Goal: Transaction & Acquisition: Purchase product/service

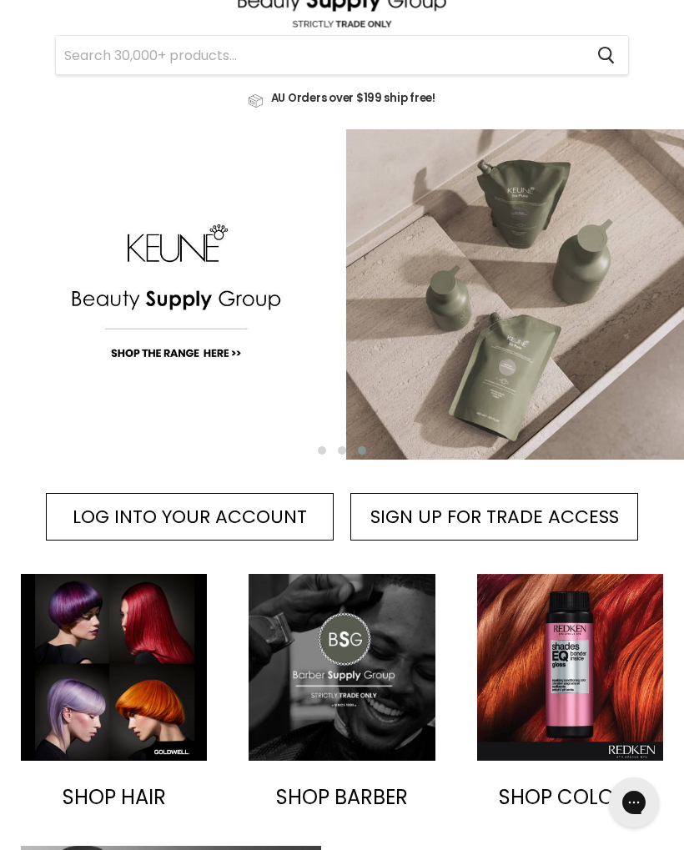
scroll to position [48, 0]
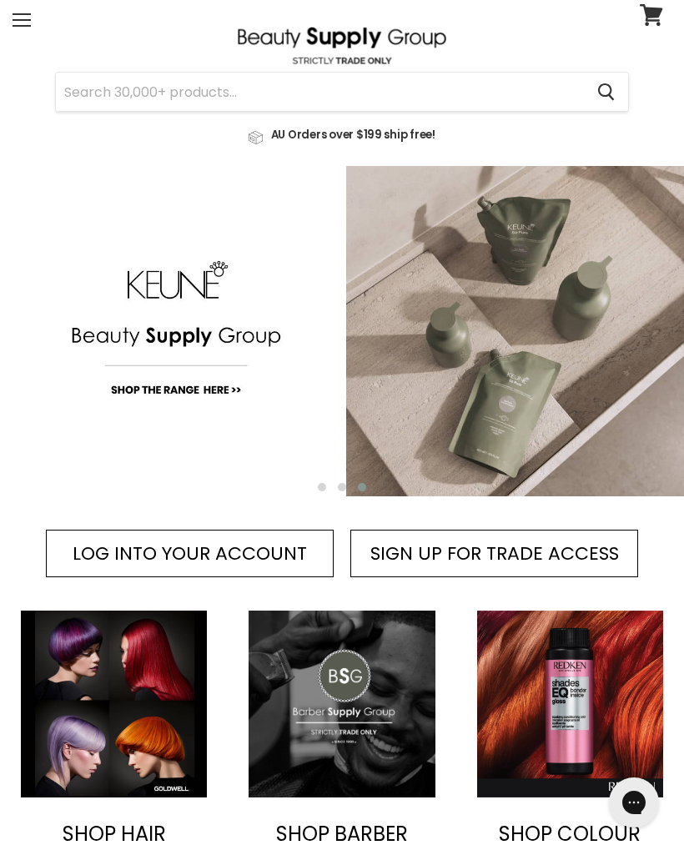
click at [214, 557] on span "LOG INTO YOUR ACCOUNT" at bounding box center [190, 554] width 234 height 26
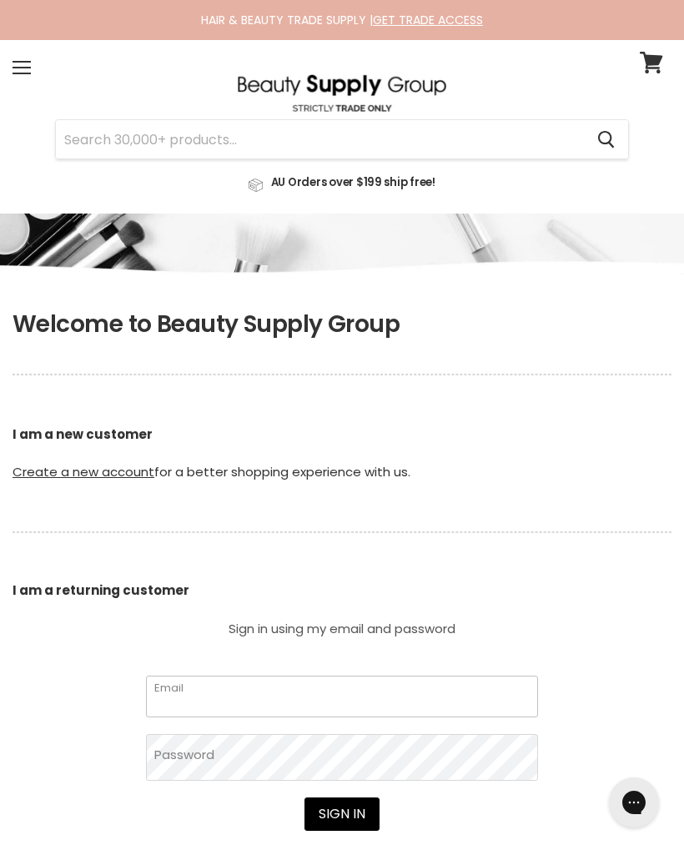
click at [252, 699] on input "Email" at bounding box center [342, 696] width 392 height 41
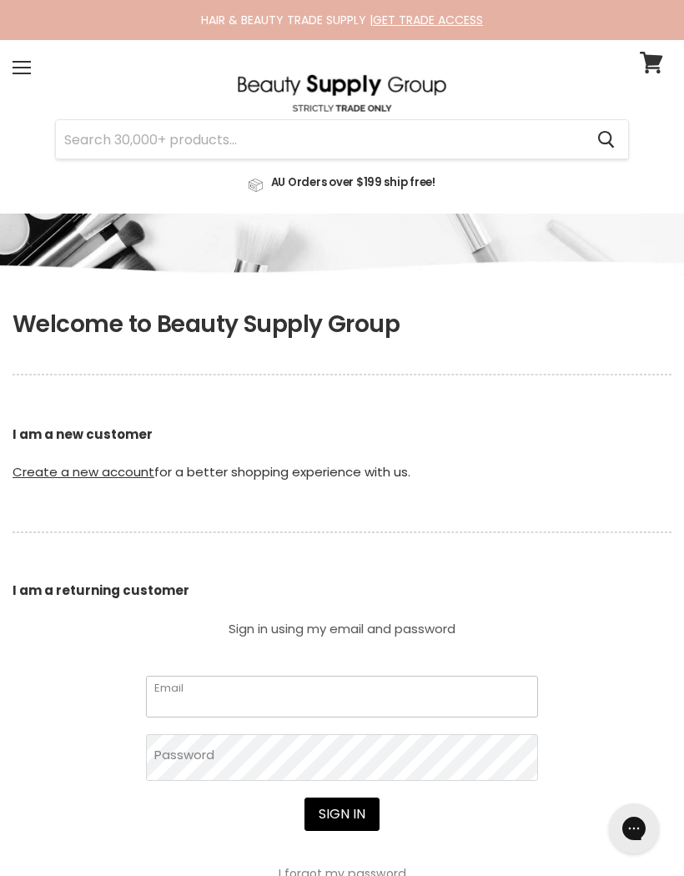
scroll to position [137, 0]
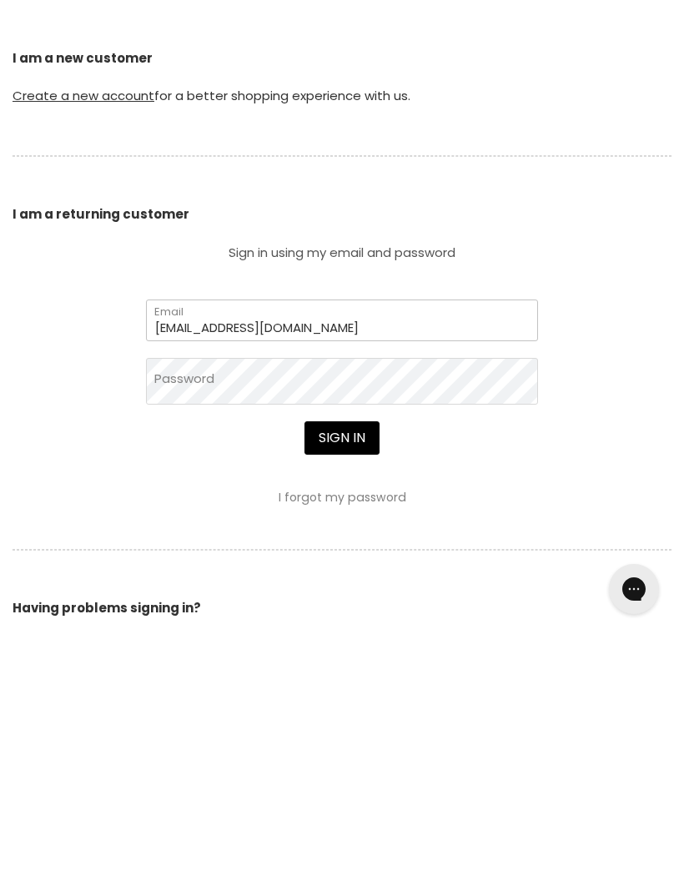
type input "kyliehalley@westnet.com.au"
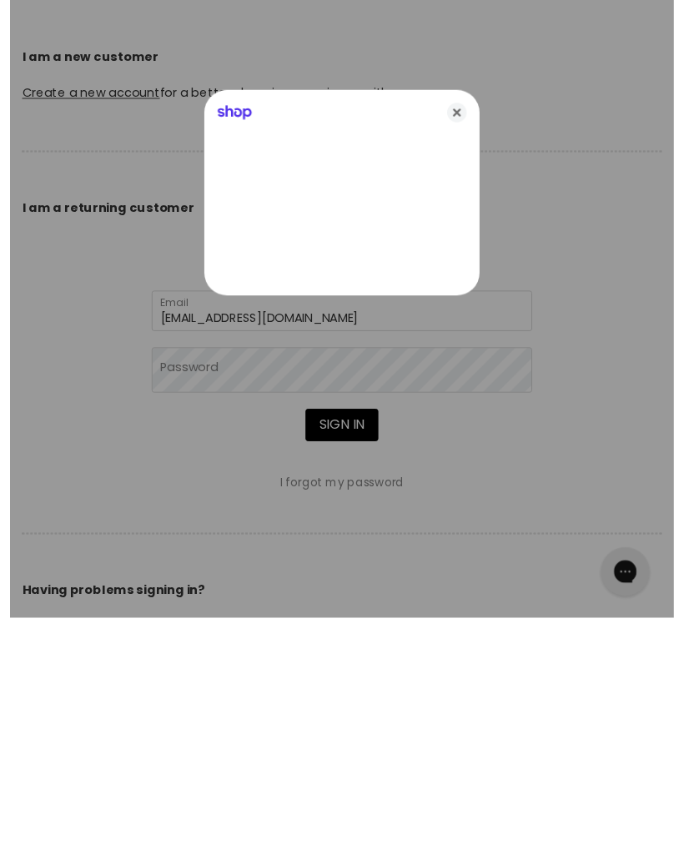
scroll to position [377, 0]
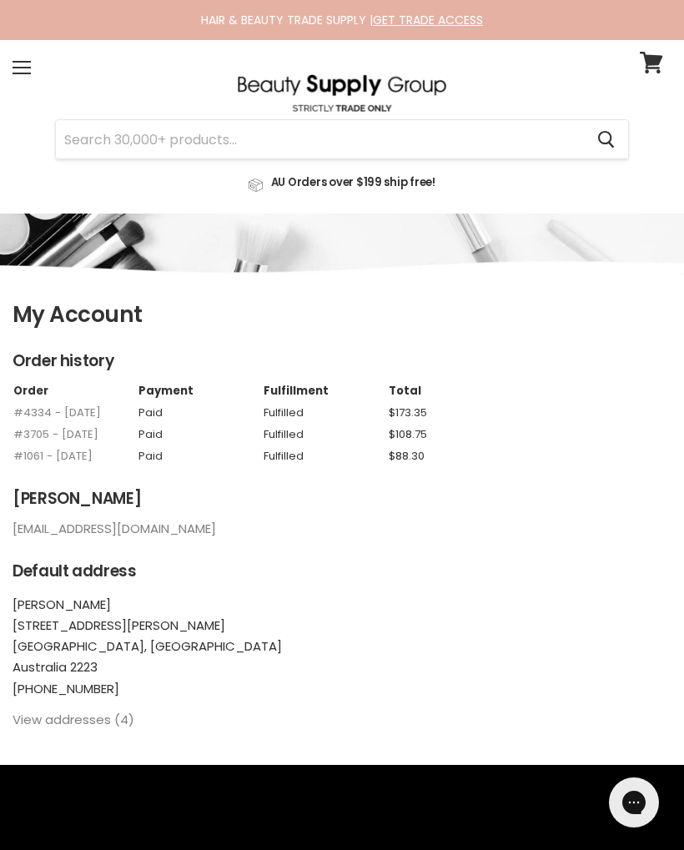
click at [240, 144] on input "Search" at bounding box center [320, 139] width 528 height 38
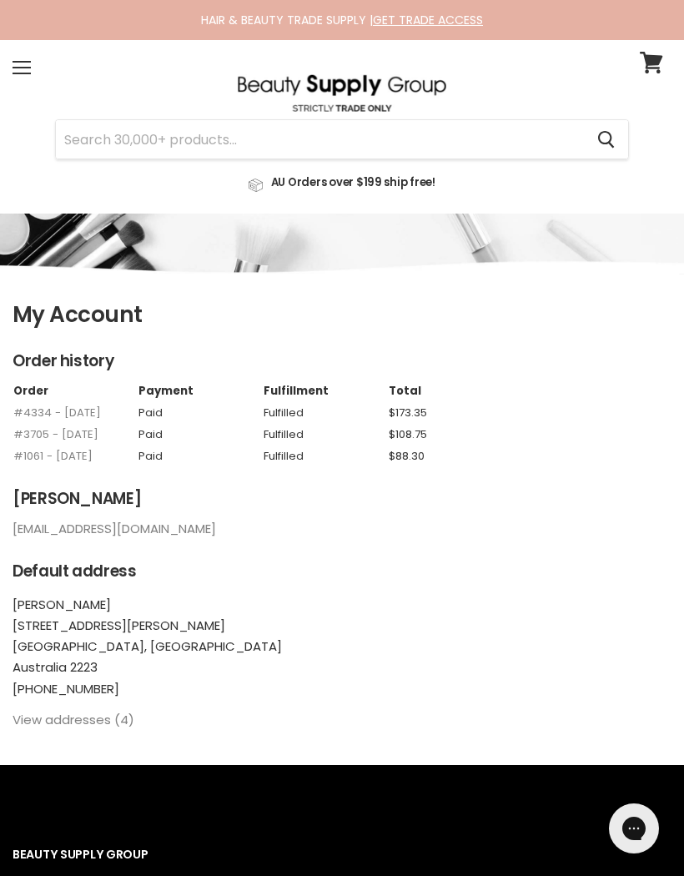
click at [657, 50] on span at bounding box center [662, 52] width 18 height 18
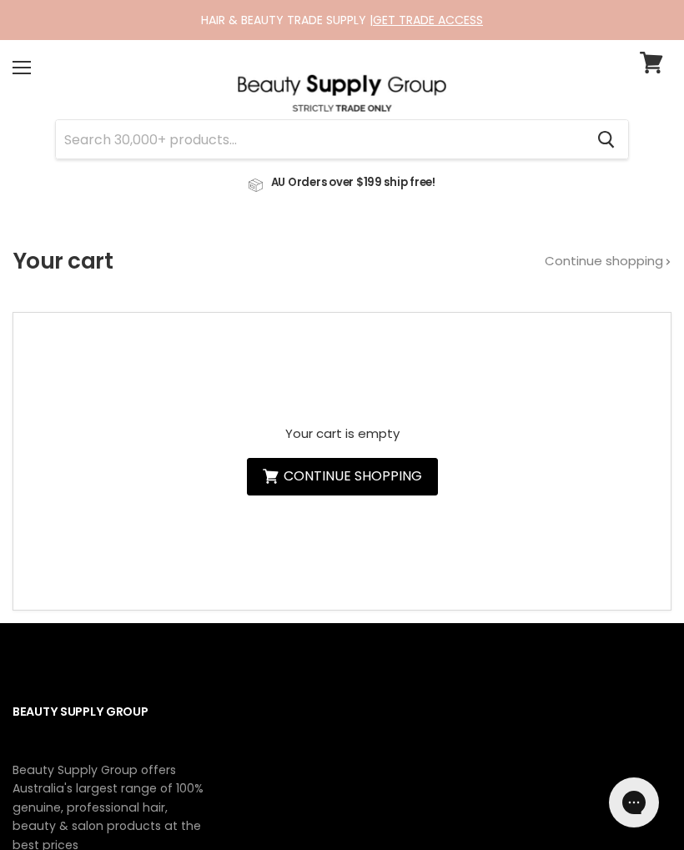
click at [347, 481] on link "Continue shopping" at bounding box center [342, 477] width 191 height 38
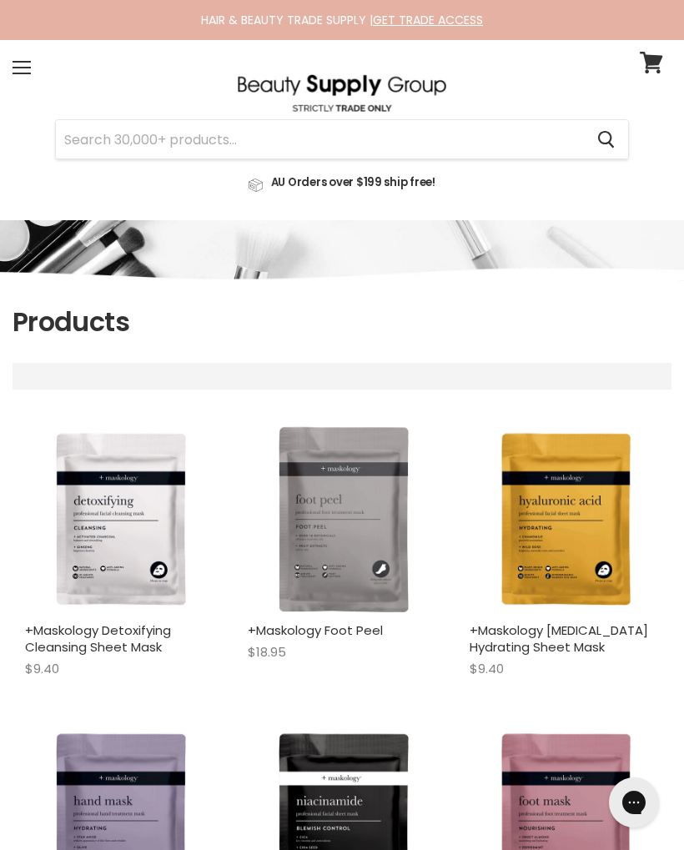
select select "title-ascending"
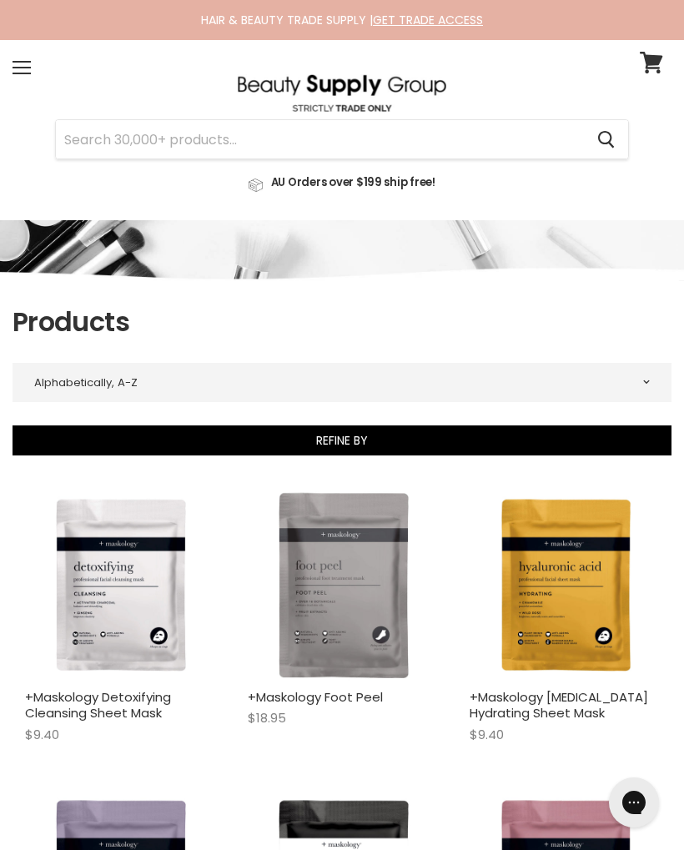
click at [164, 138] on input "Search" at bounding box center [320, 139] width 528 height 38
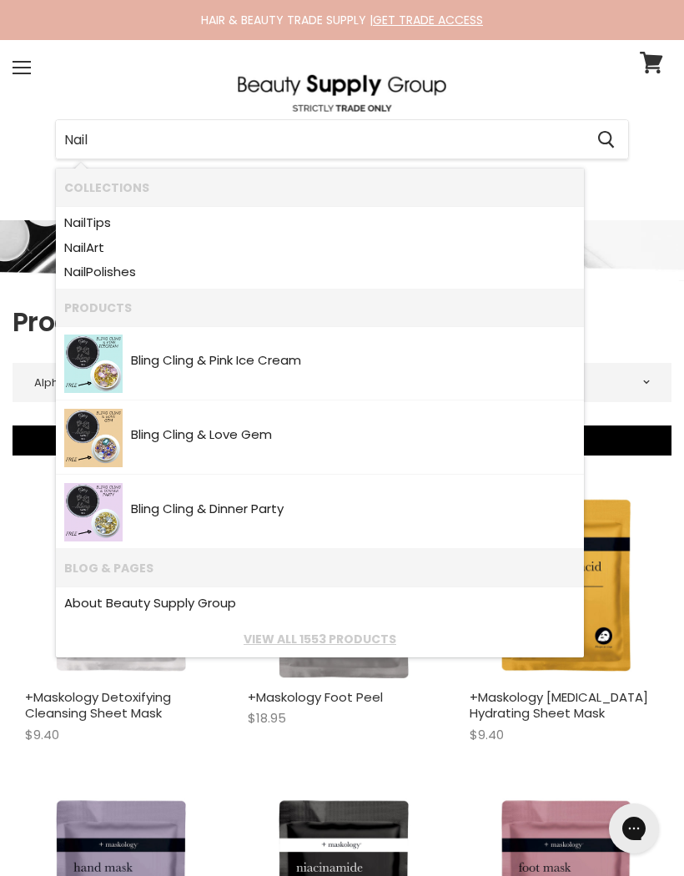
type input "Nails"
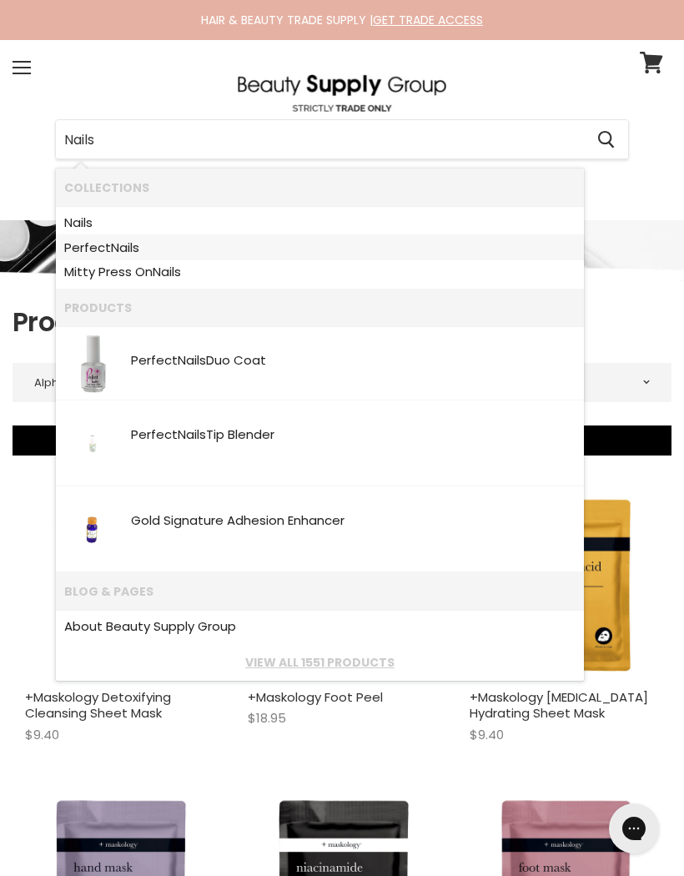
click at [119, 249] on b "Nails" at bounding box center [125, 248] width 28 height 18
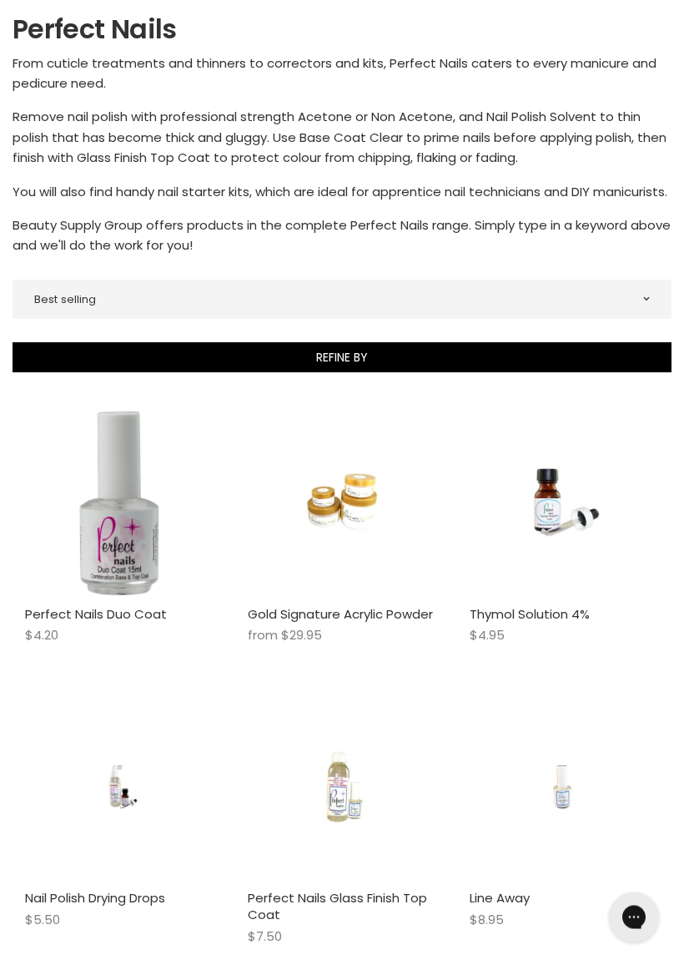
scroll to position [294, 0]
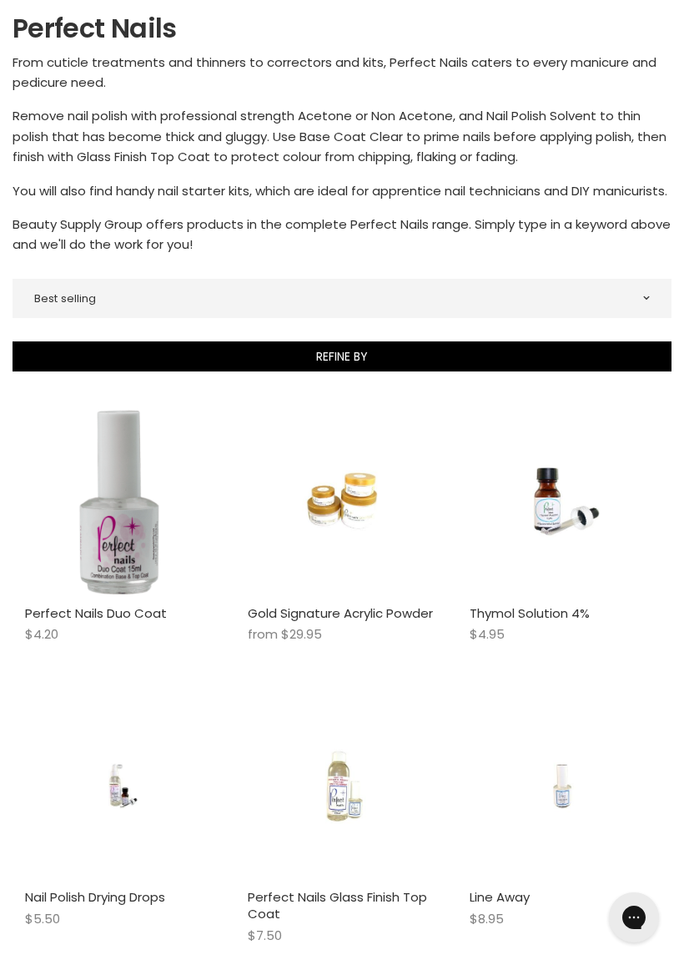
click at [352, 525] on img "Main content" at bounding box center [343, 501] width 126 height 189
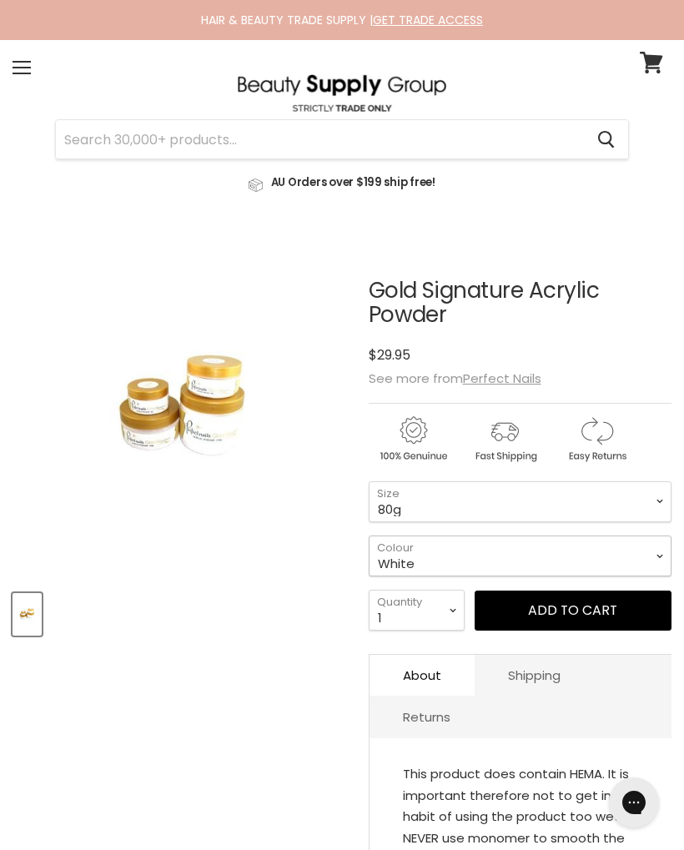
click at [663, 559] on select "White Super Pink Perfect Pink Cover Natural Cover Pink Cover Pink Natural Clear…" at bounding box center [520, 556] width 303 height 41
select select "Cover Natural"
click at [658, 508] on select "80g 160g" at bounding box center [520, 502] width 303 height 41
click at [203, 409] on img "Gold Signature Acrylic Powder image. Click or Scroll to Zoom." at bounding box center [181, 407] width 225 height 340
click at [661, 507] on select "80g 160g" at bounding box center [520, 502] width 303 height 41
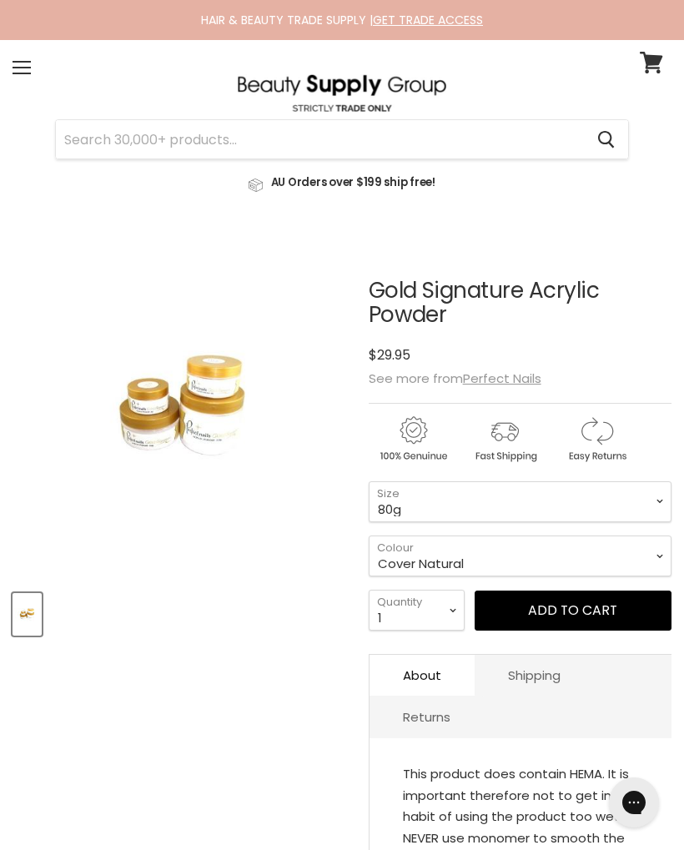
click at [192, 132] on input "Search" at bounding box center [320, 139] width 528 height 38
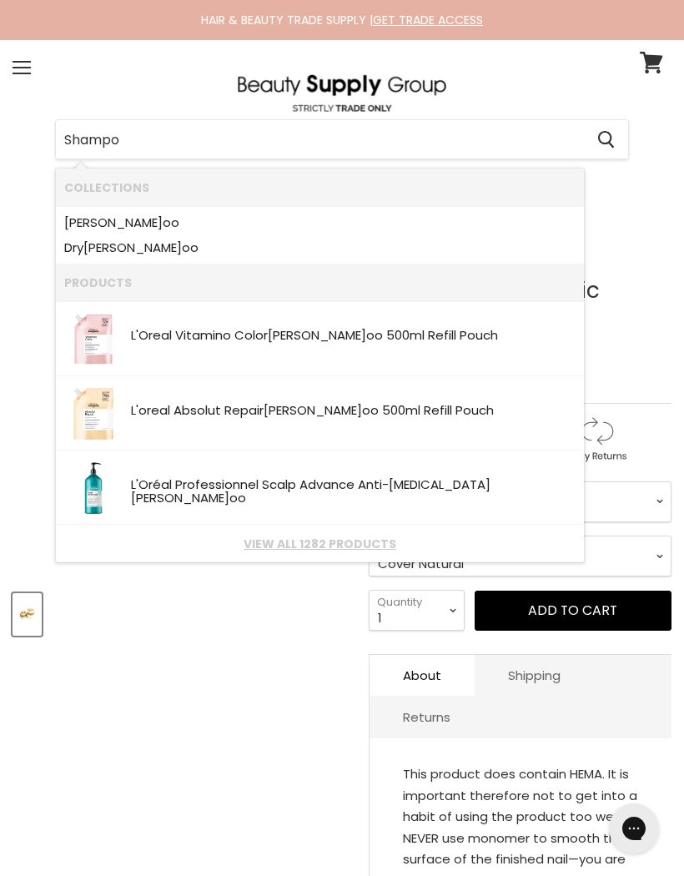
type input "Shampoo"
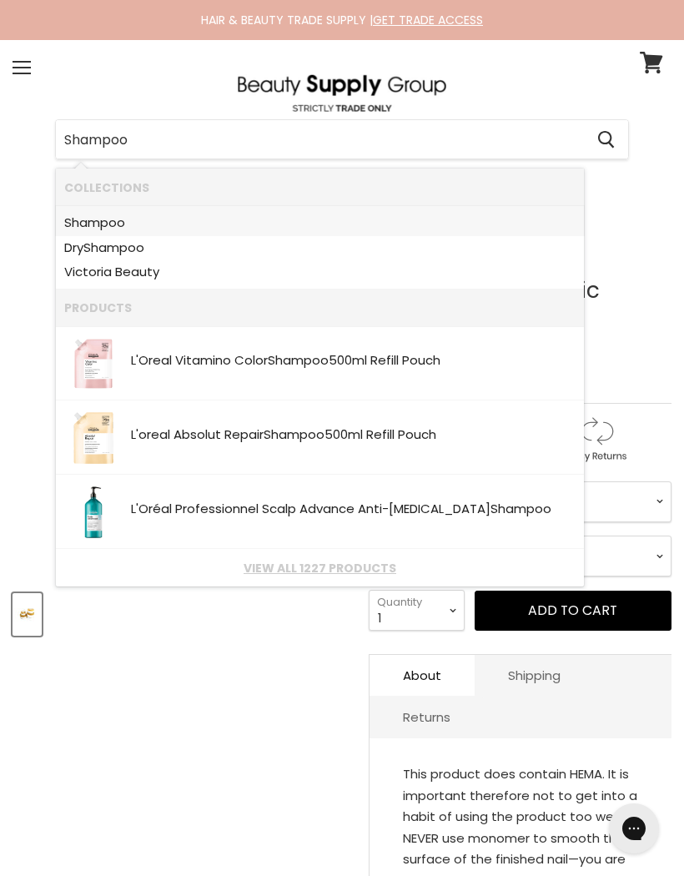
click at [96, 219] on b "Shampoo" at bounding box center [94, 223] width 61 height 18
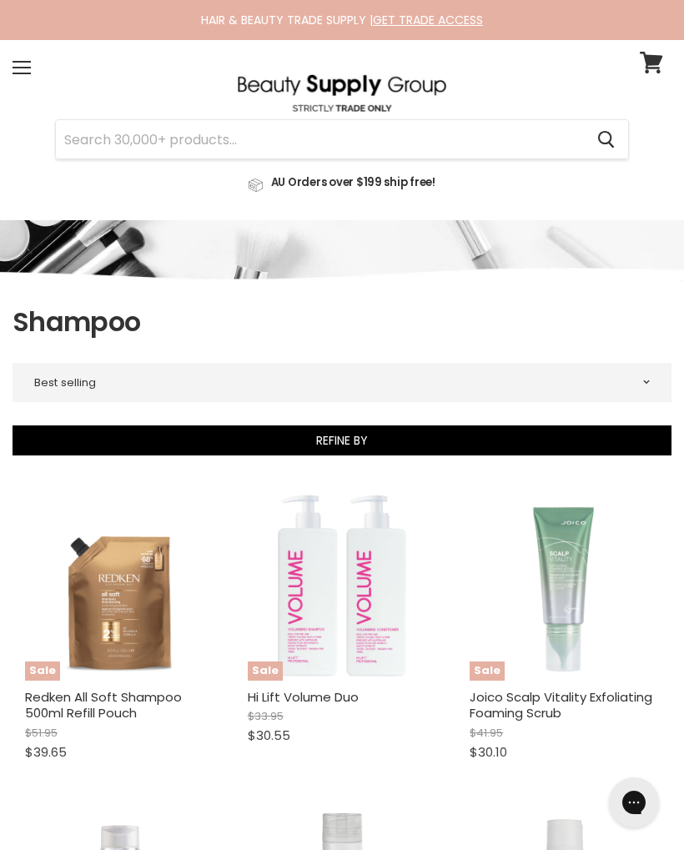
click at [371, 439] on button "Refine By" at bounding box center [342, 441] width 659 height 30
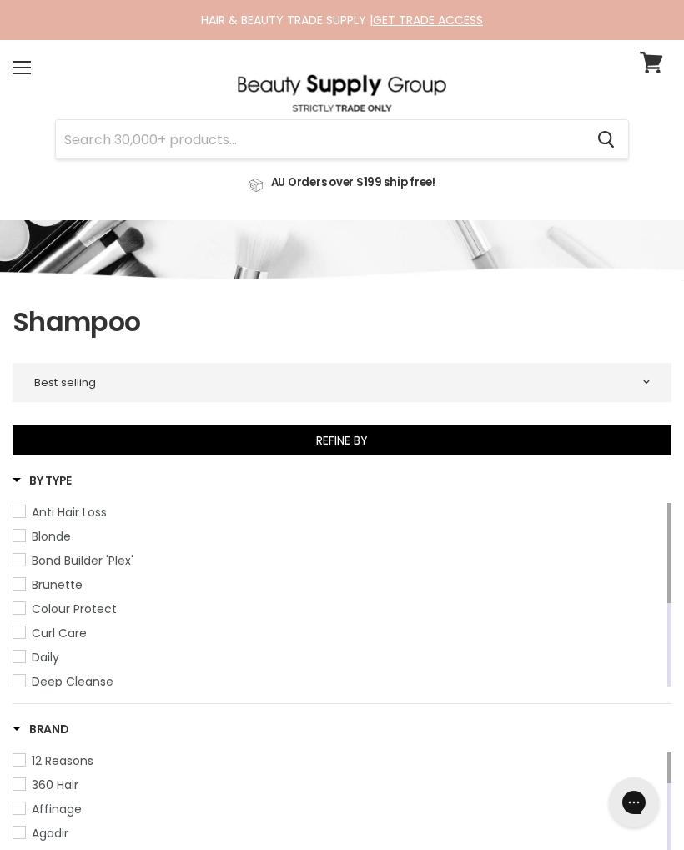
click at [23, 532] on span "Blonde" at bounding box center [19, 536] width 12 height 12
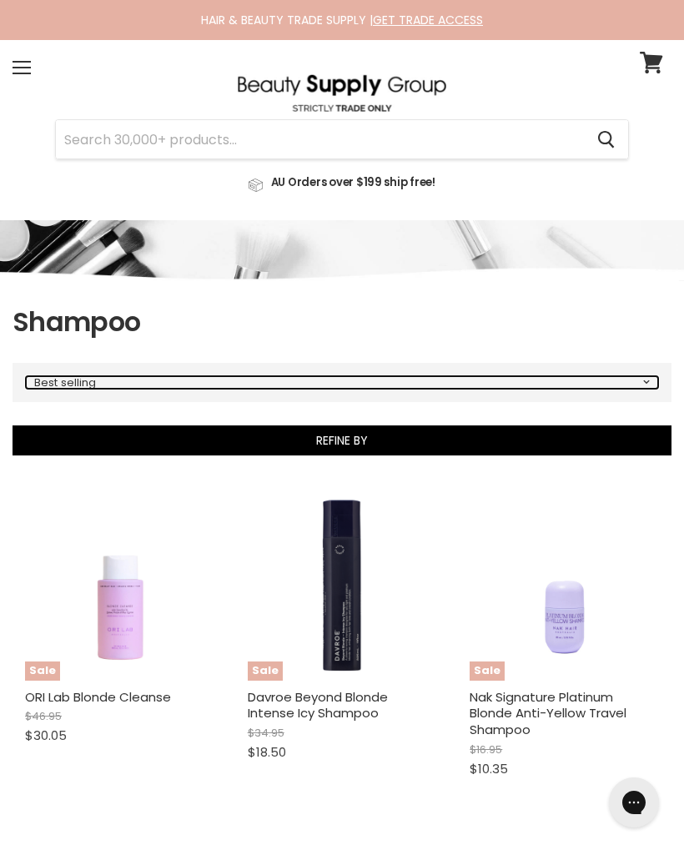
click at [120, 384] on select "Best selling Featured Alphabetically, A-Z Alphabetically, Z-A Price, low to hig…" at bounding box center [342, 382] width 633 height 13
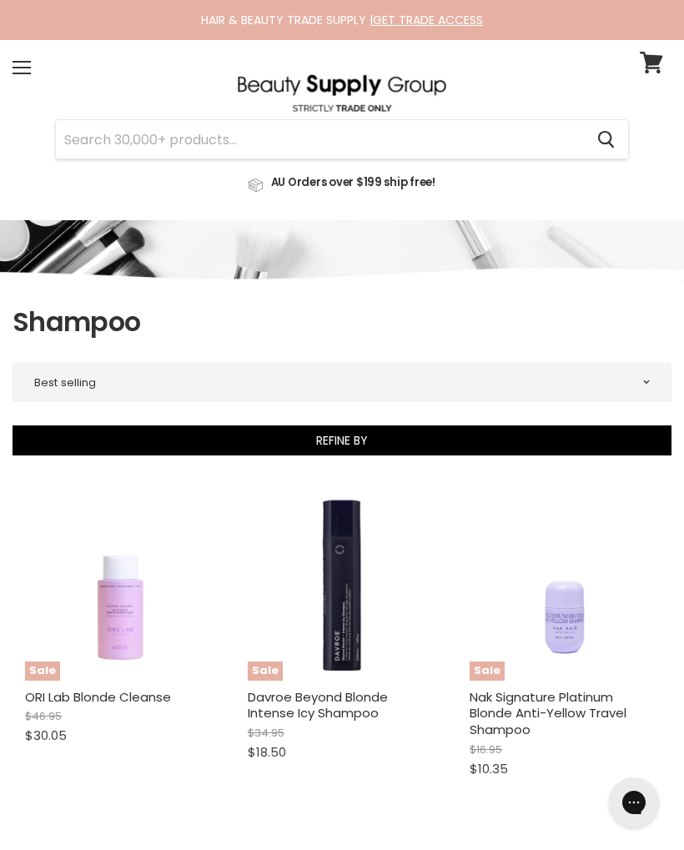
click at [394, 445] on button "Refine By" at bounding box center [342, 441] width 659 height 30
click at [381, 440] on button "Refine By" at bounding box center [342, 441] width 659 height 30
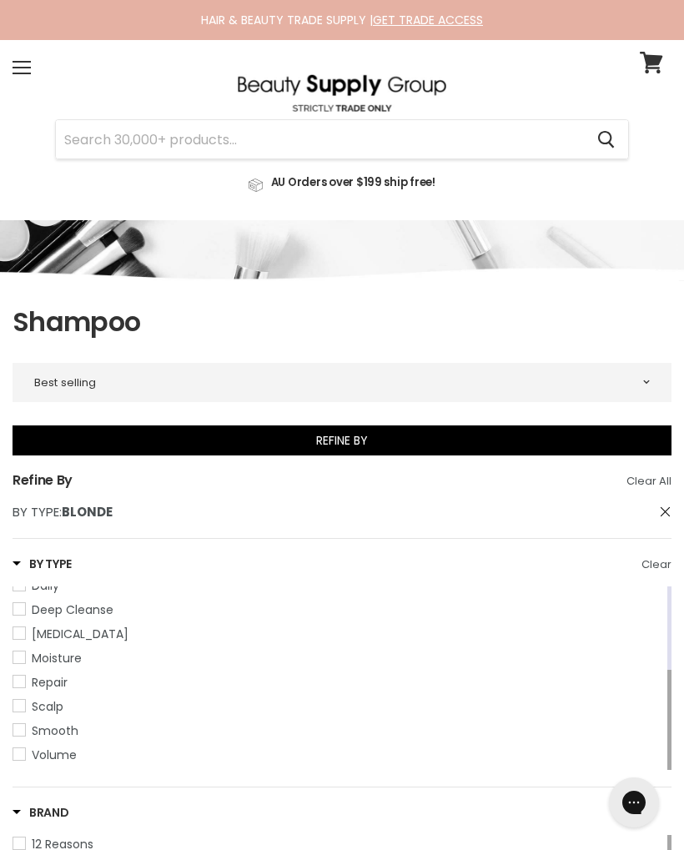
click at [29, 837] on link "12 Reasons" at bounding box center [339, 844] width 652 height 18
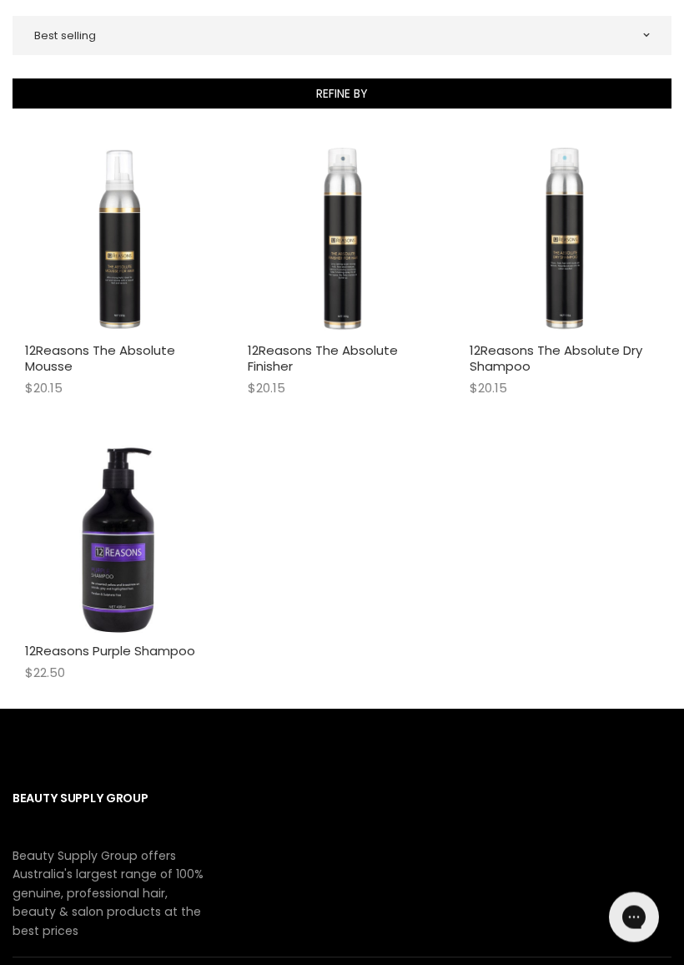
scroll to position [350, 0]
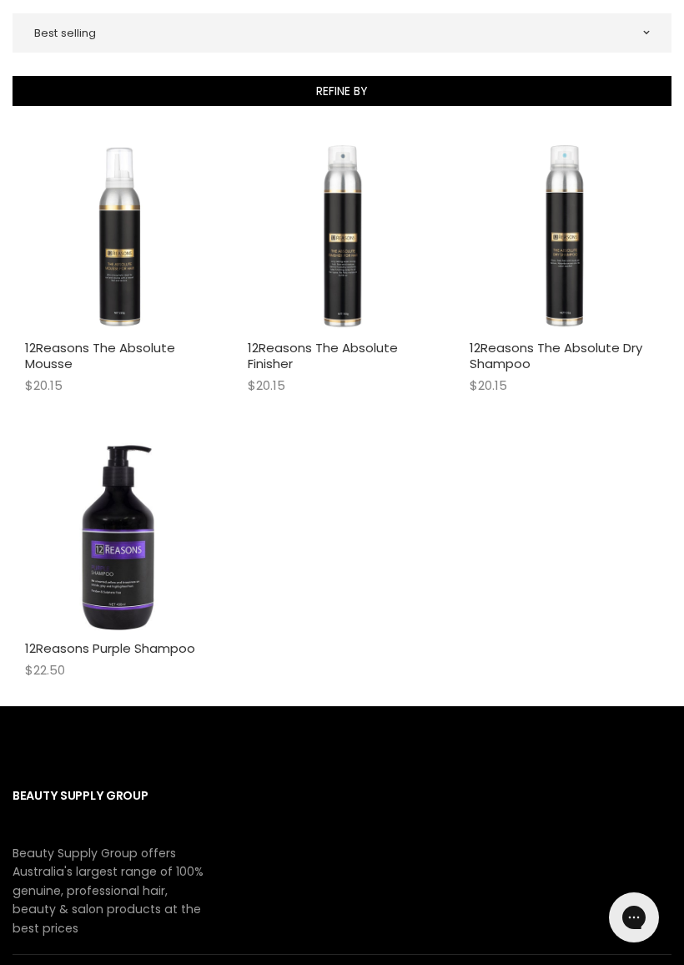
click at [354, 88] on button "Refine By" at bounding box center [342, 91] width 659 height 30
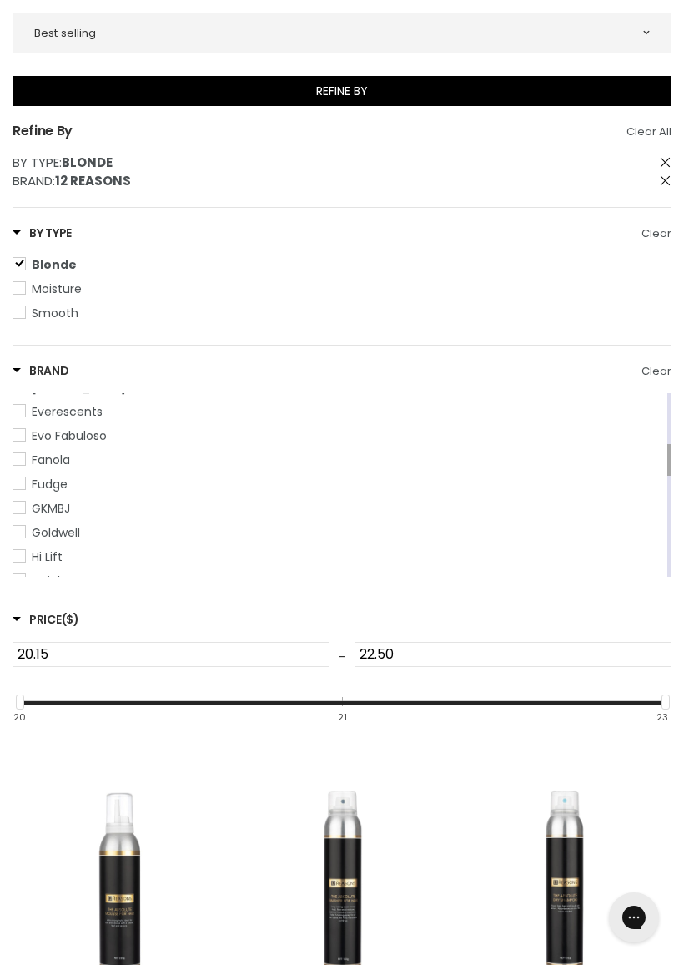
click at [29, 532] on link "Goldwell" at bounding box center [339, 532] width 652 height 18
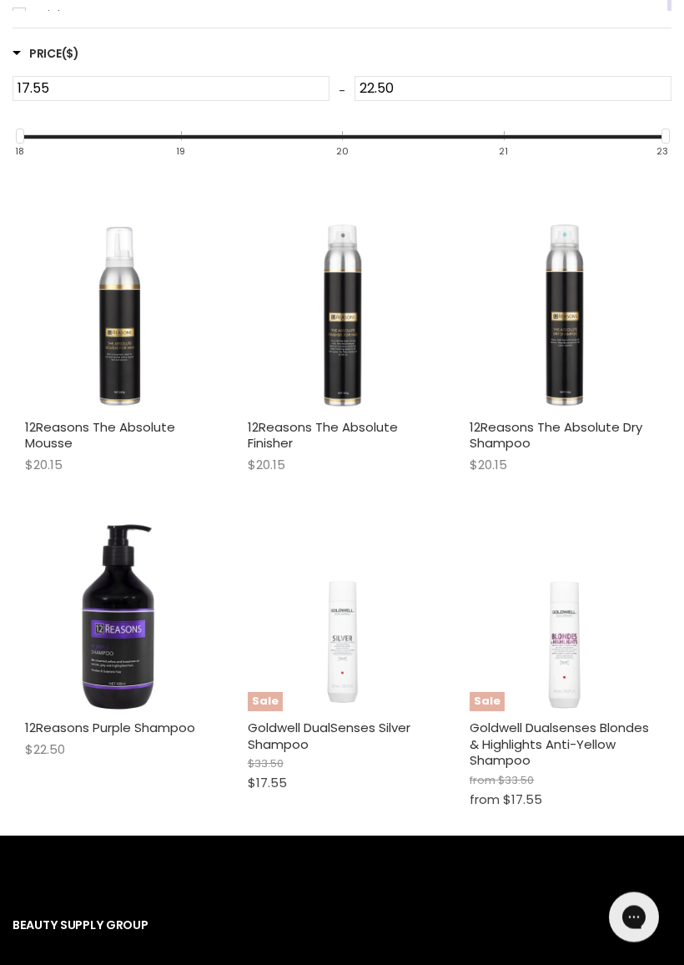
scroll to position [1078, 0]
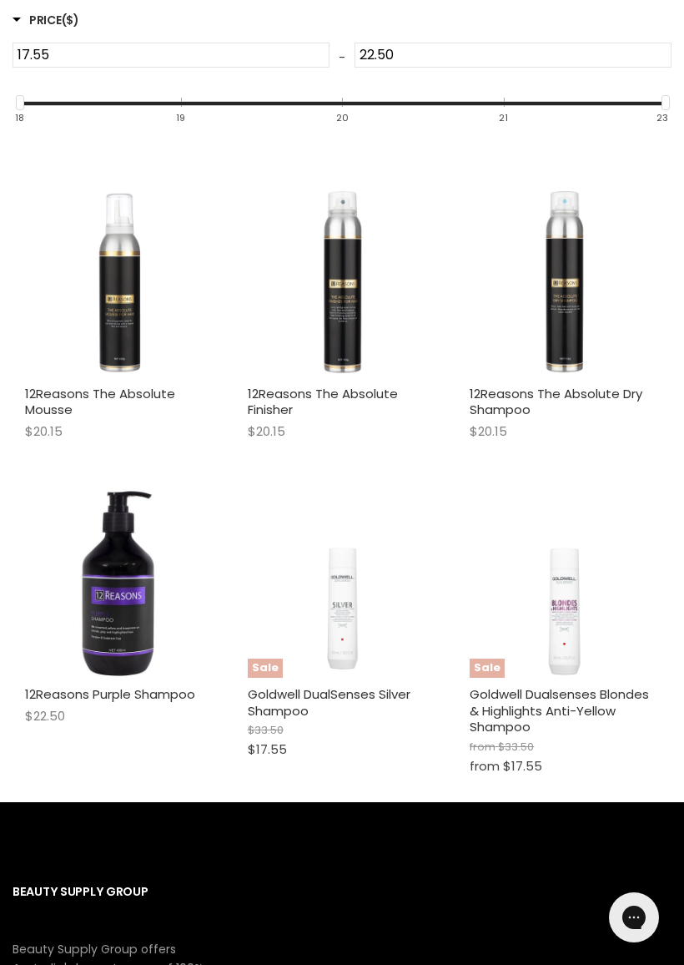
click at [582, 619] on img "Main content" at bounding box center [564, 582] width 189 height 189
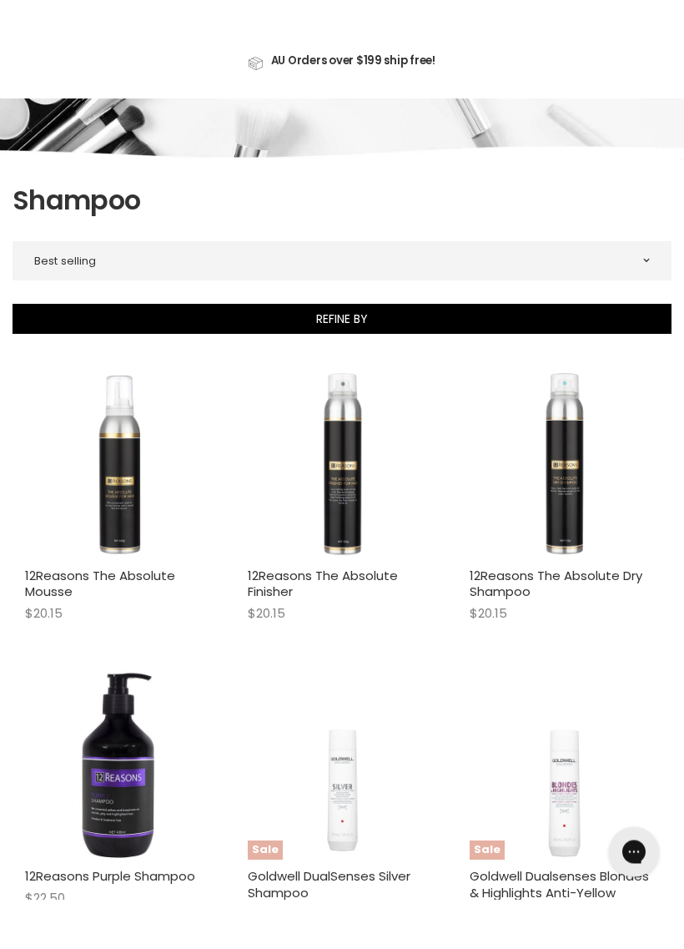
scroll to position [0, 0]
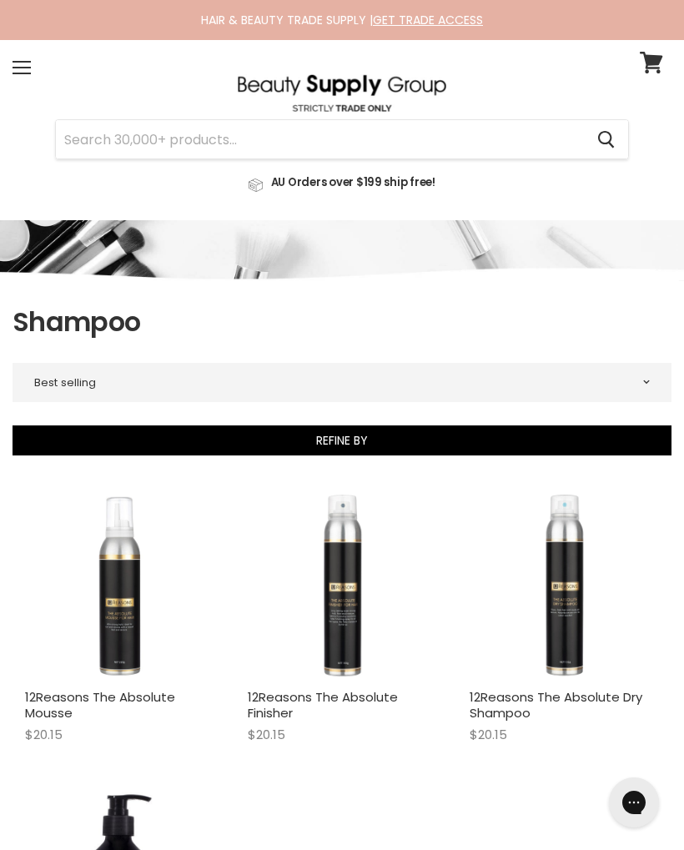
click at [376, 438] on button "Refine By" at bounding box center [342, 441] width 659 height 30
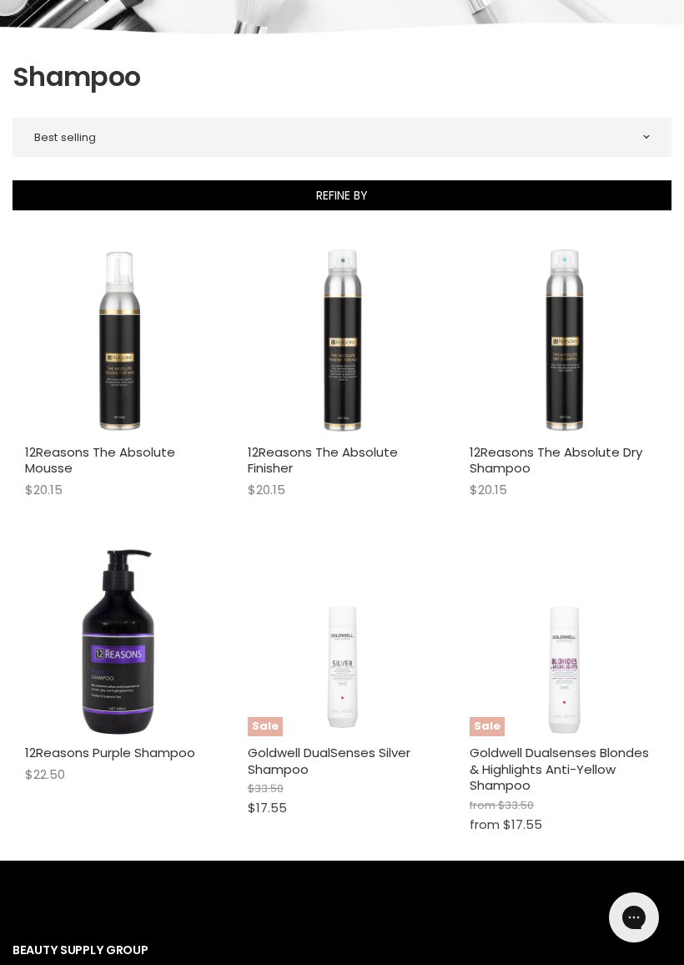
scroll to position [247, 0]
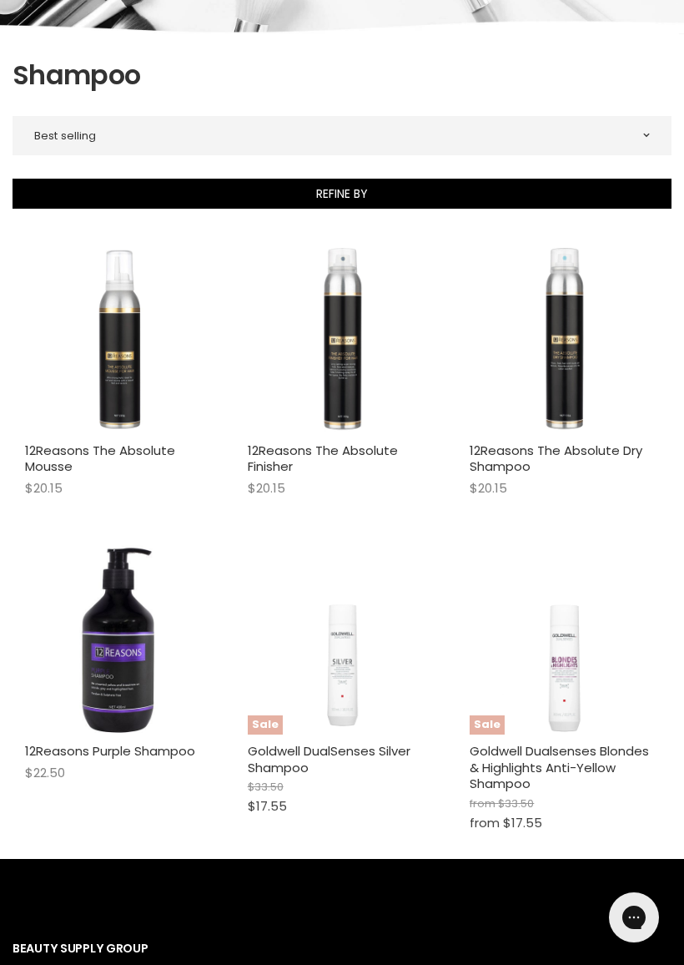
click at [355, 198] on button "Refine By" at bounding box center [342, 194] width 659 height 30
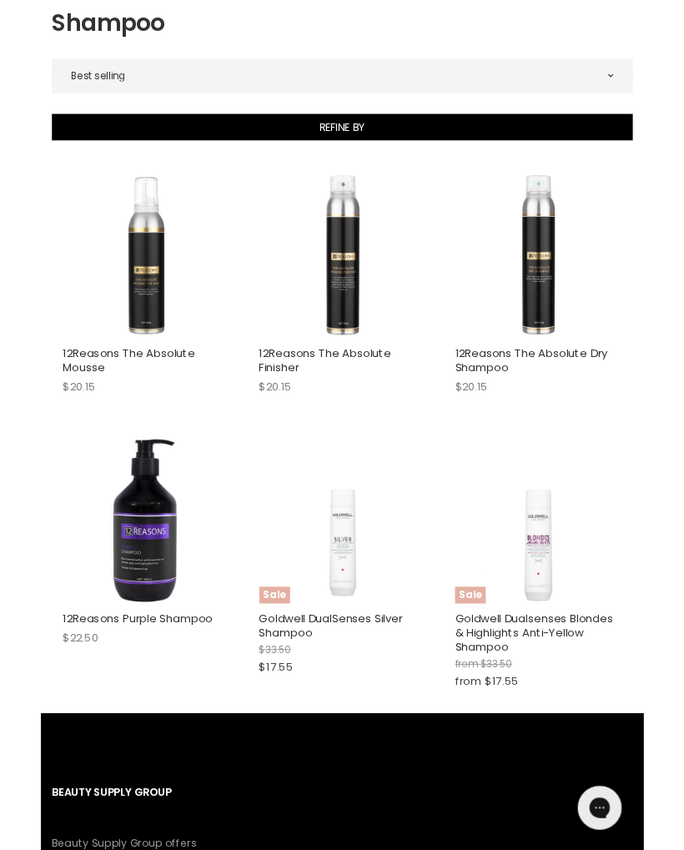
scroll to position [0, 0]
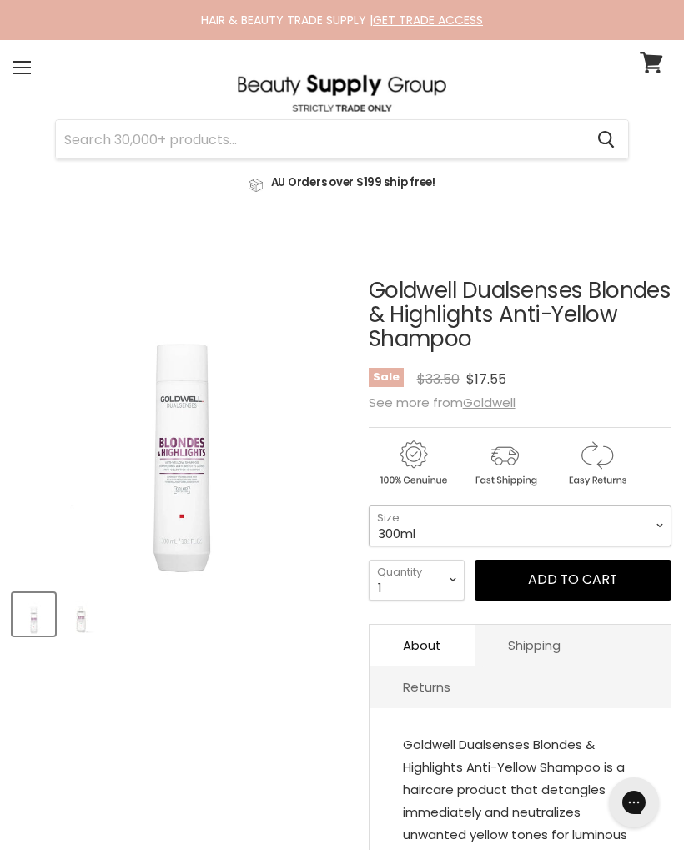
click at [660, 527] on select "300ml 1 Litre" at bounding box center [520, 526] width 303 height 41
select select "1 Litre"
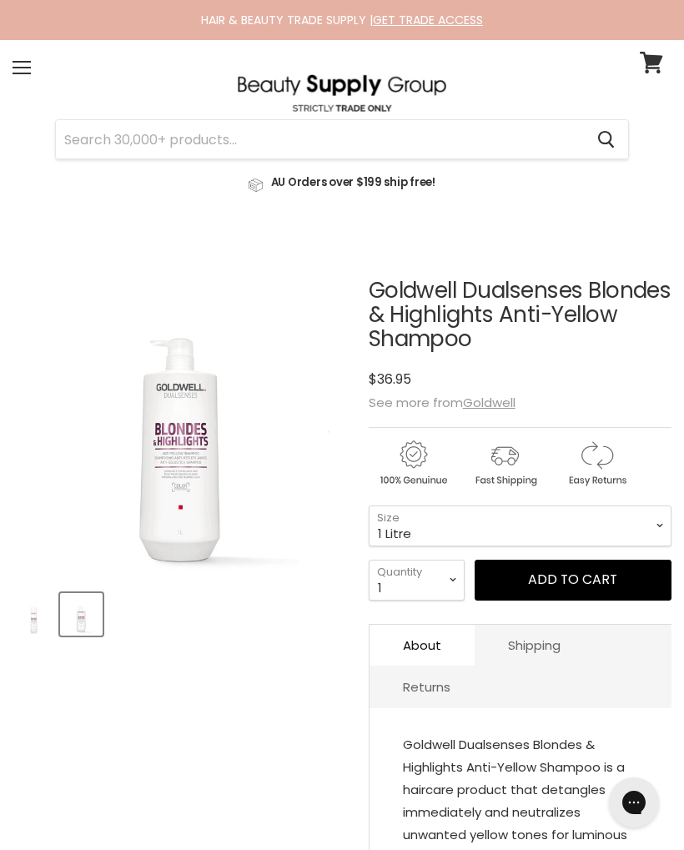
click at [32, 627] on img "Product thumbnails" at bounding box center [33, 614] width 39 height 39
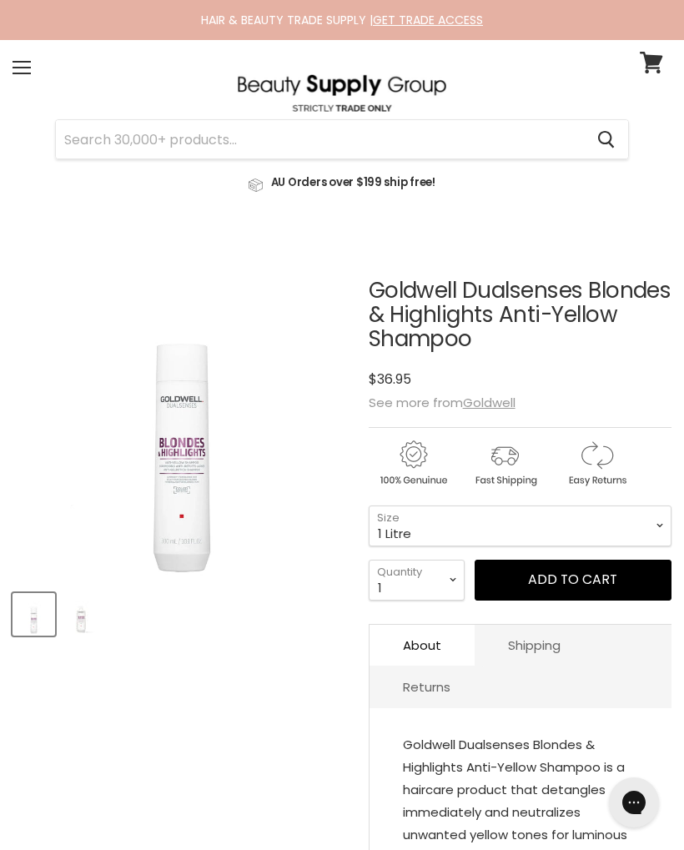
click at [90, 624] on img "Product thumbnails" at bounding box center [81, 614] width 39 height 39
